Goal: Navigation & Orientation: Find specific page/section

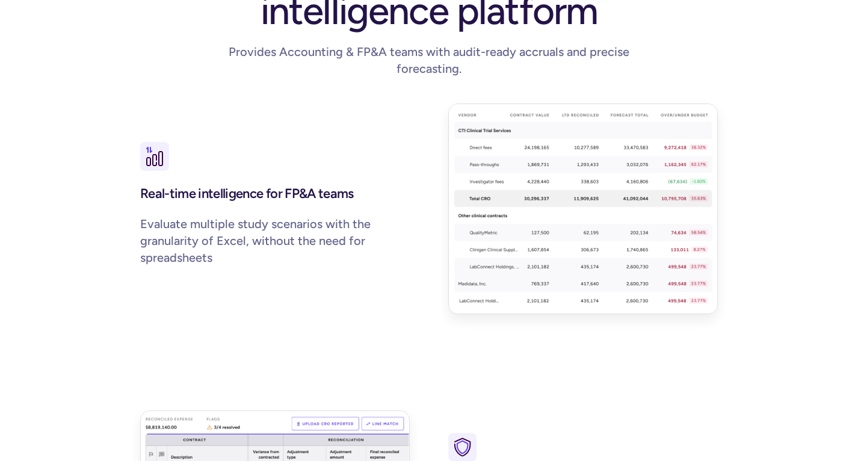
scroll to position [1356, 0]
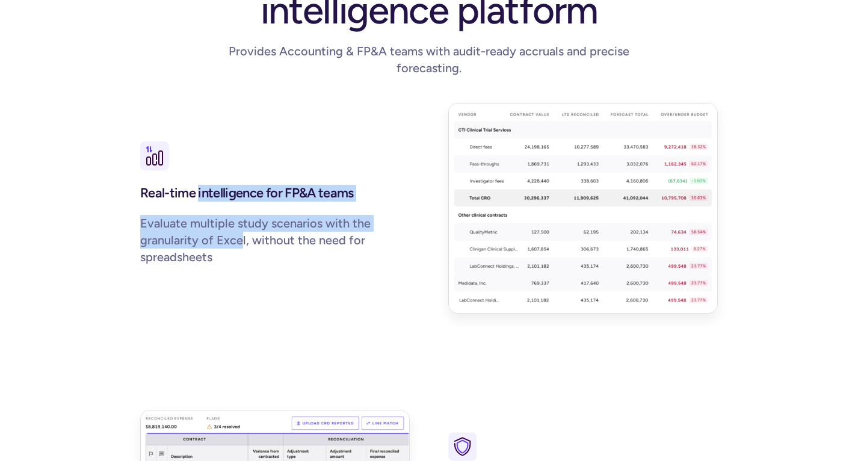
drag, startPoint x: 197, startPoint y: 171, endPoint x: 247, endPoint y: 217, distance: 67.7
click at [247, 217] on div "Real-time intelligence for FP&A teams Evaluate multiple study scenarios with th…" at bounding box center [274, 227] width 269 height 95
click at [247, 217] on p "Evaluate multiple study scenarios with the granularity of Excel, without the ne…" at bounding box center [274, 240] width 269 height 51
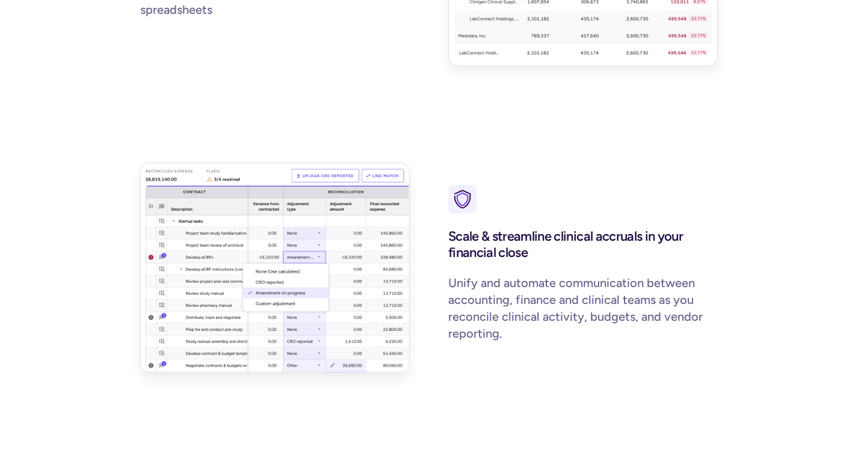
scroll to position [1604, 0]
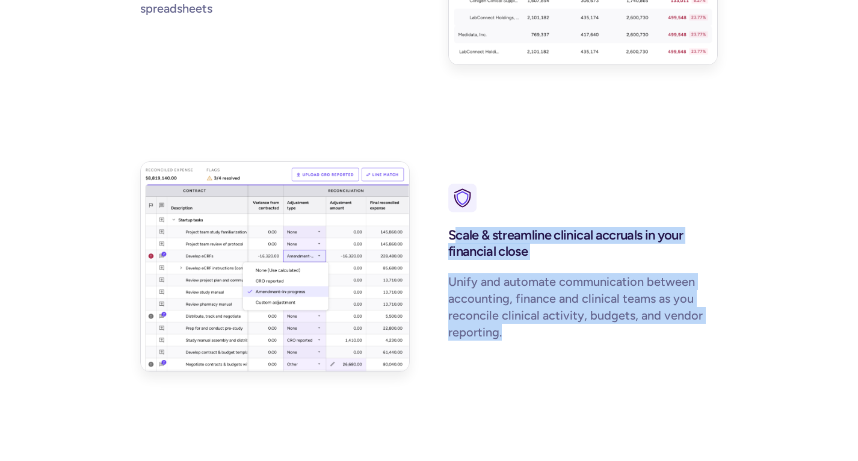
drag, startPoint x: 452, startPoint y: 202, endPoint x: 565, endPoint y: 321, distance: 163.8
click at [565, 321] on div "Scale & streamline clinical accruals in your financial close Unify and automate…" at bounding box center [582, 266] width 269 height 211
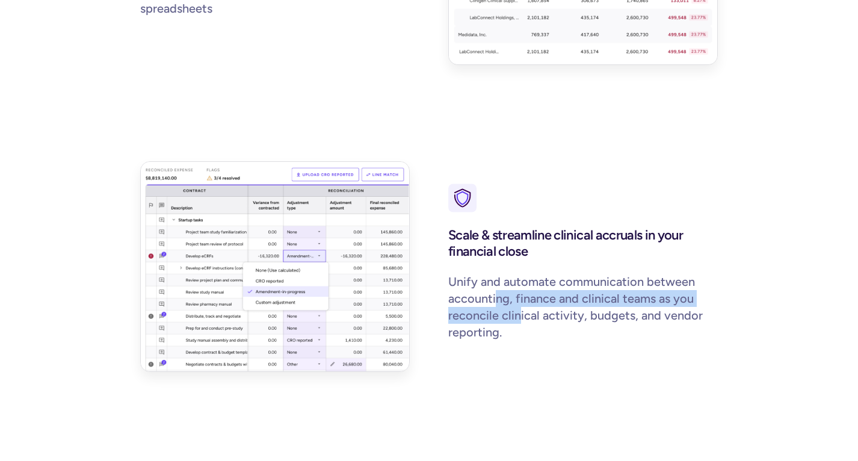
drag, startPoint x: 494, startPoint y: 258, endPoint x: 526, endPoint y: 280, distance: 39.4
click at [526, 280] on p "Unify and automate communication between accounting, finance and clinical teams…" at bounding box center [582, 306] width 269 height 67
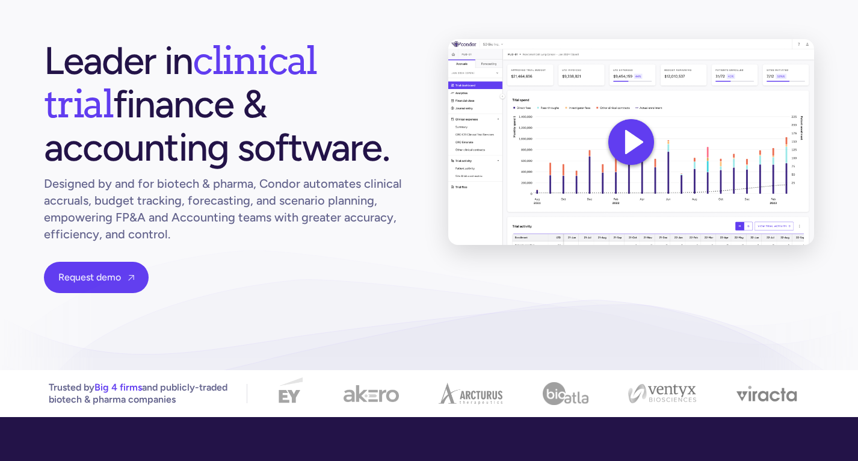
scroll to position [0, 0]
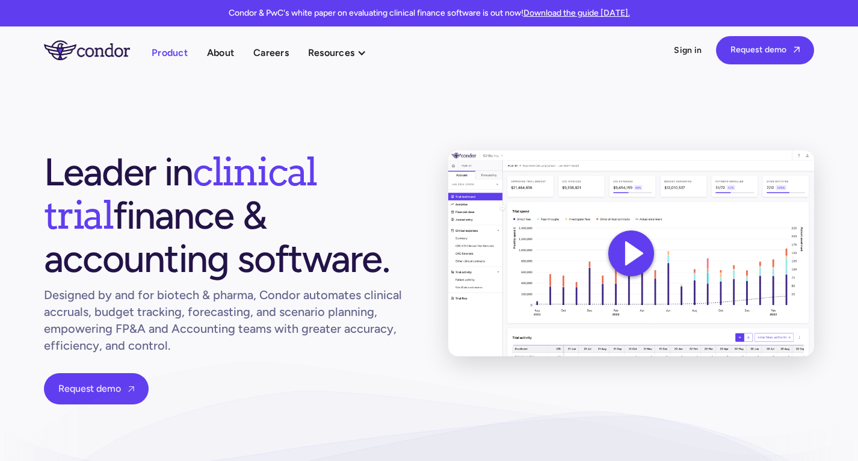
click at [173, 54] on link "Product" at bounding box center [170, 53] width 36 height 16
